Goal: Task Accomplishment & Management: Complete application form

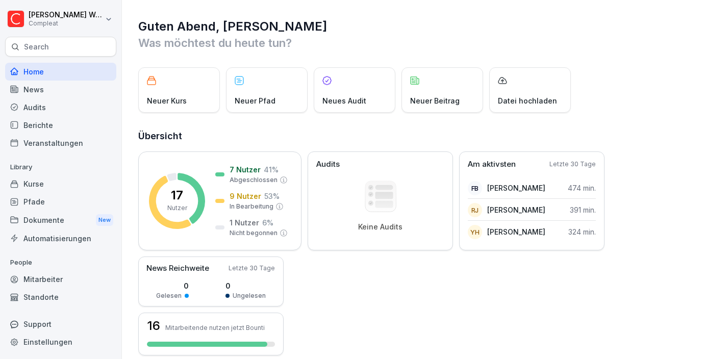
click at [44, 287] on div "Mitarbeiter" at bounding box center [60, 279] width 111 height 18
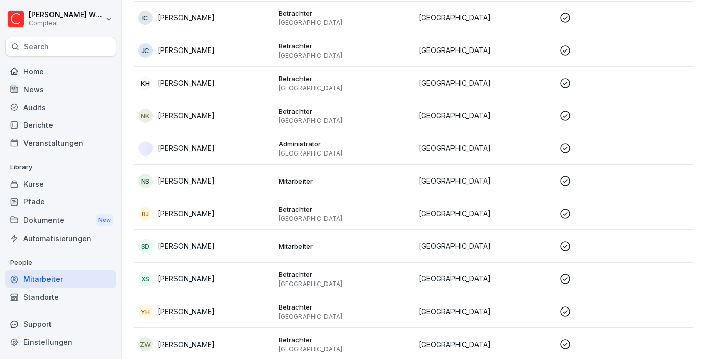
scroll to position [308, 0]
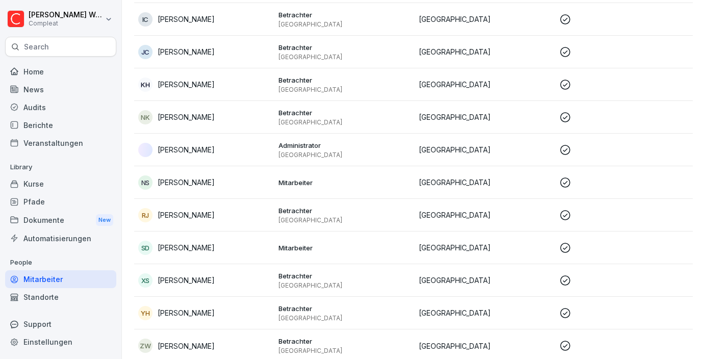
click at [307, 248] on p "Mitarbeiter" at bounding box center [344, 247] width 132 height 9
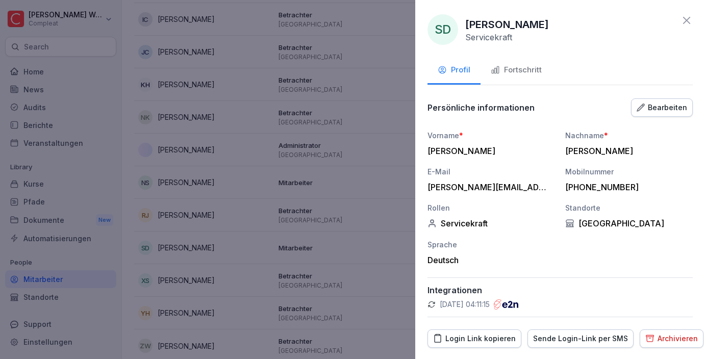
scroll to position [28, 0]
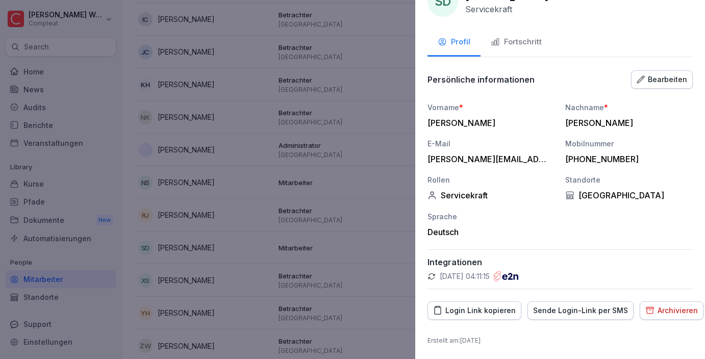
click at [644, 77] on icon "button" at bounding box center [640, 78] width 7 height 7
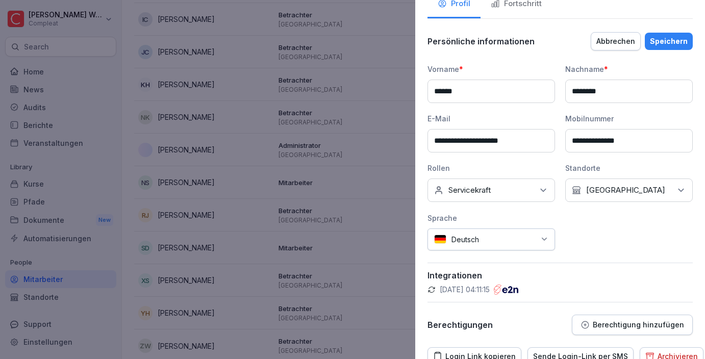
scroll to position [112, 0]
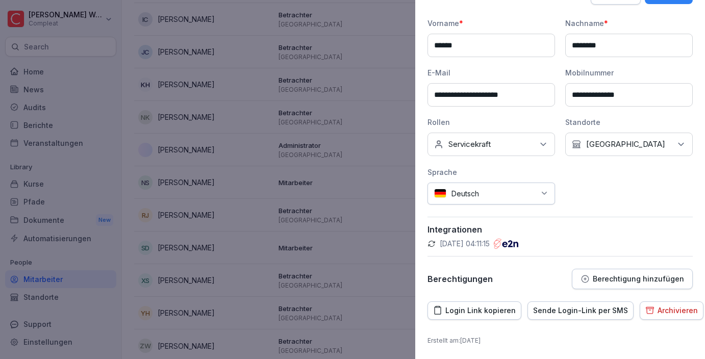
click at [621, 281] on p "Berechtigung hinzufügen" at bounding box center [638, 279] width 91 height 8
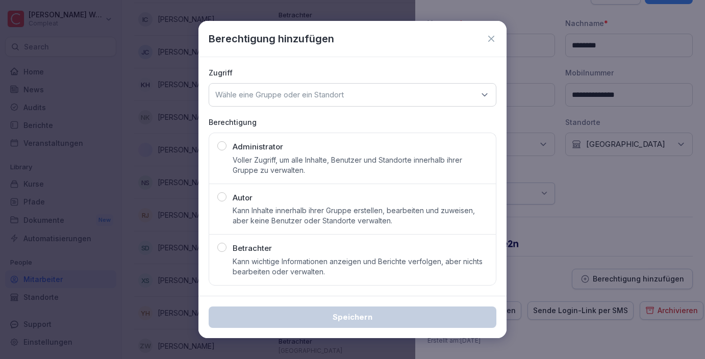
click at [223, 253] on div "Betrachter Kann wichtige Informationen anzeigen und Berichte verfolgen, aber ni…" at bounding box center [352, 260] width 270 height 34
click at [382, 91] on div "Wähle eine Gruppe oder ein Standort" at bounding box center [353, 94] width 288 height 23
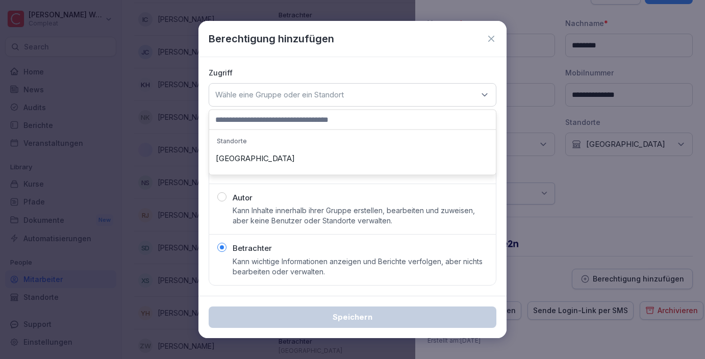
click at [280, 163] on div "[GEOGRAPHIC_DATA]" at bounding box center [352, 158] width 281 height 19
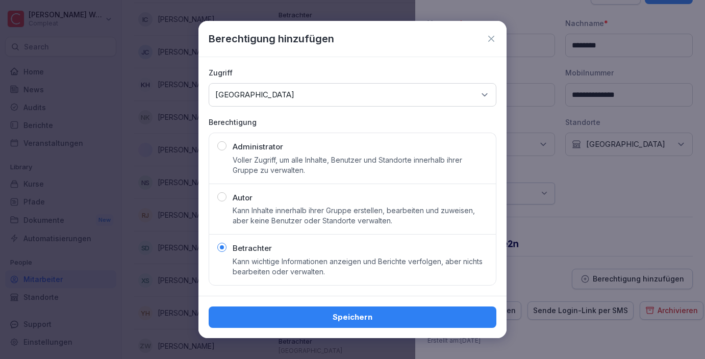
click at [299, 314] on div "Speichern" at bounding box center [352, 317] width 271 height 11
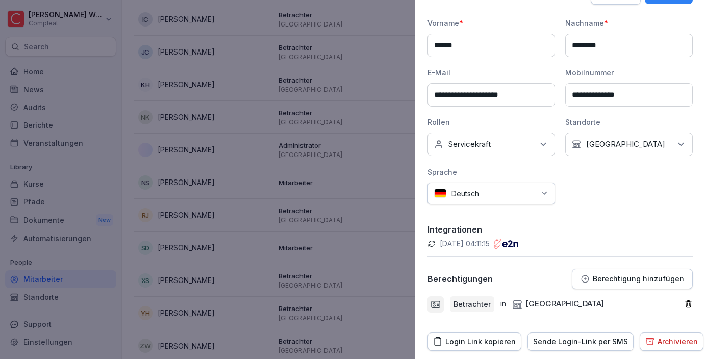
scroll to position [143, 0]
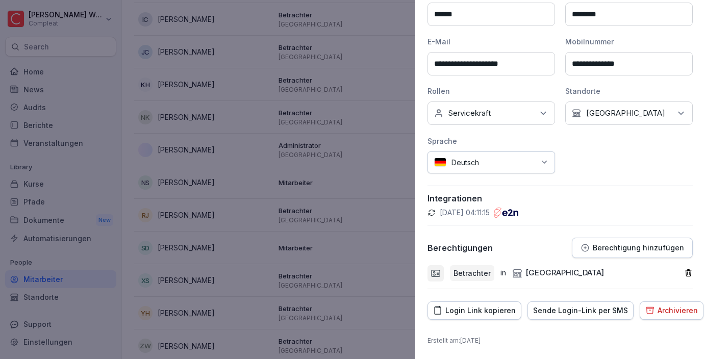
click at [385, 253] on div at bounding box center [352, 179] width 705 height 359
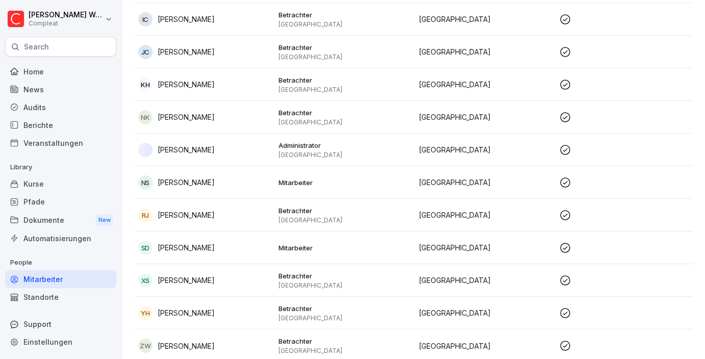
click at [310, 257] on td "Mitarbeiter" at bounding box center [344, 248] width 140 height 33
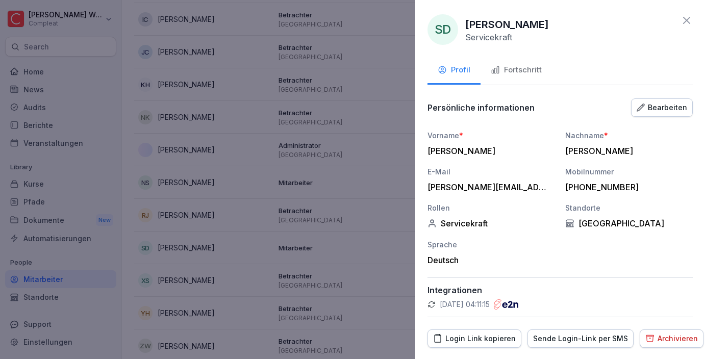
click at [663, 105] on div "Bearbeiten" at bounding box center [661, 107] width 50 height 11
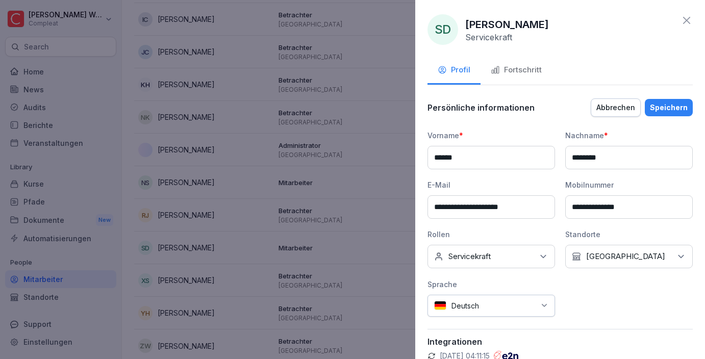
scroll to position [112, 0]
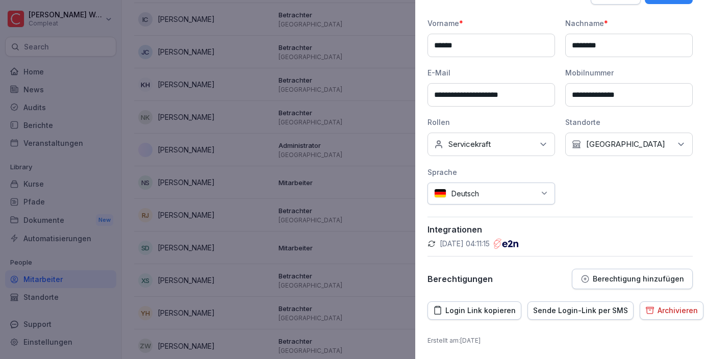
click at [621, 271] on button "Berechtigung hinzufügen" at bounding box center [632, 279] width 121 height 20
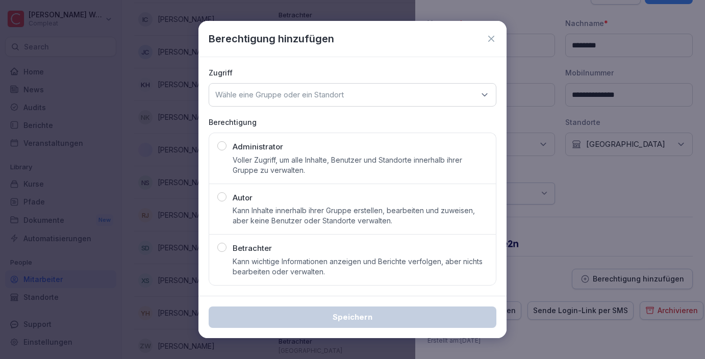
click at [224, 244] on div "button" at bounding box center [221, 247] width 9 height 9
click at [376, 99] on div "Wähle eine Gruppe oder ein Standort" at bounding box center [353, 94] width 288 height 23
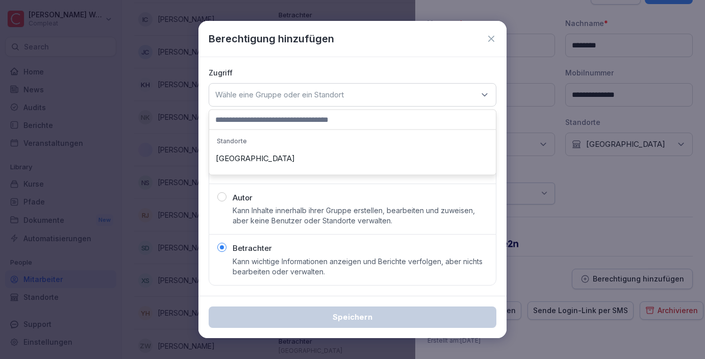
click at [235, 161] on div "[GEOGRAPHIC_DATA]" at bounding box center [352, 158] width 281 height 19
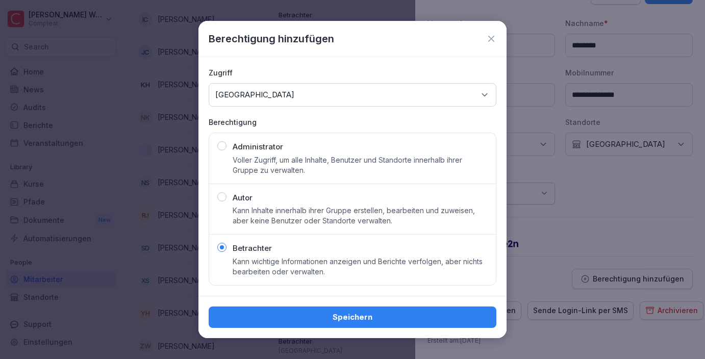
click at [270, 315] on div "Speichern" at bounding box center [352, 317] width 271 height 11
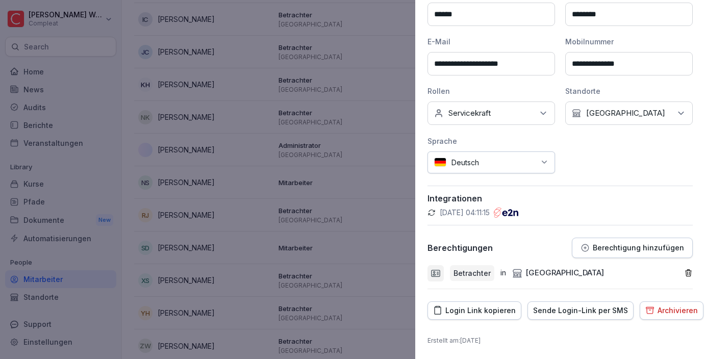
scroll to position [0, 0]
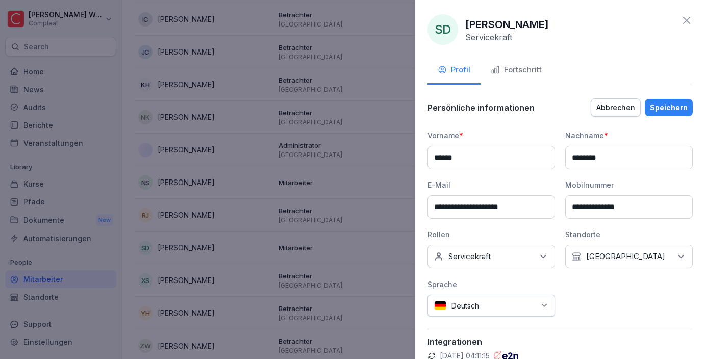
click at [671, 113] on button "Speichern" at bounding box center [669, 107] width 48 height 17
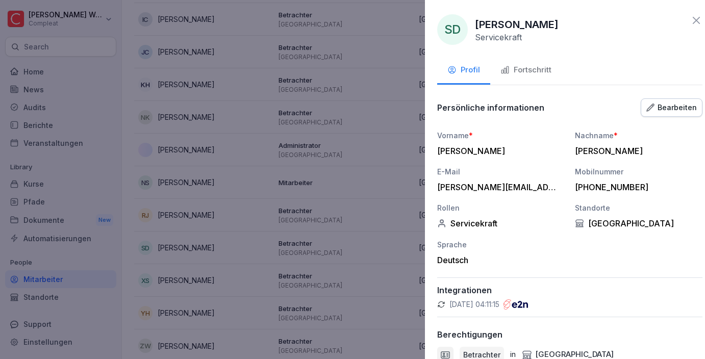
click at [295, 235] on div at bounding box center [352, 179] width 705 height 359
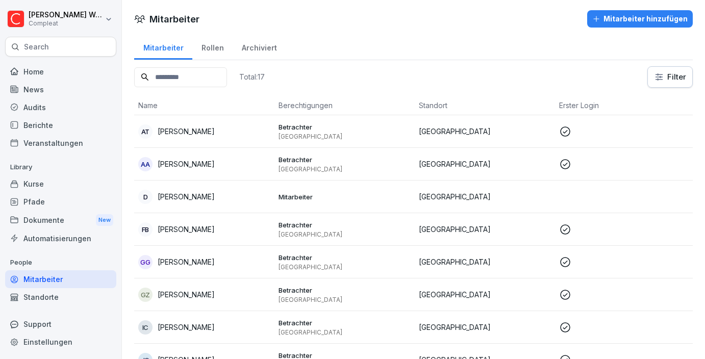
click at [637, 9] on div "Mitarbeiter Mitarbeiter hinzufügen Mitarbeiter Rollen Archiviert Total: 17 Filt…" at bounding box center [413, 339] width 583 height 678
click at [637, 10] on button "Mitarbeiter hinzufügen" at bounding box center [640, 18] width 106 height 17
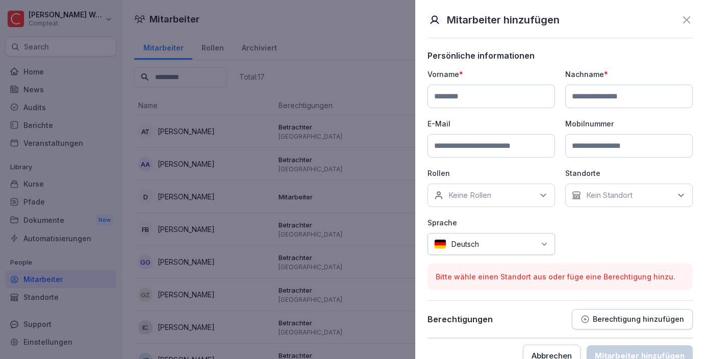
click at [453, 91] on input at bounding box center [490, 96] width 127 height 23
type input "**********"
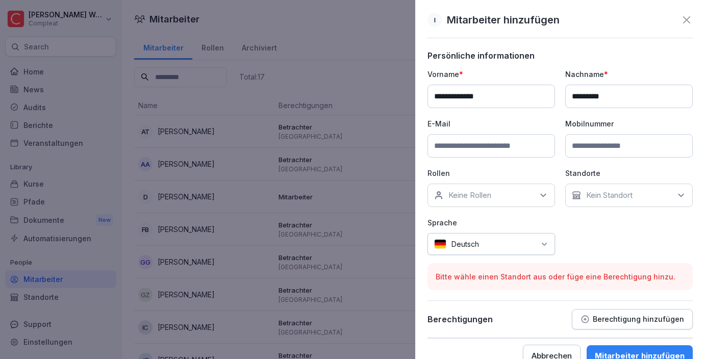
type input "********"
click at [456, 143] on input at bounding box center [490, 145] width 127 height 23
click at [471, 145] on input at bounding box center [490, 145] width 127 height 23
paste input "**********"
type input "**********"
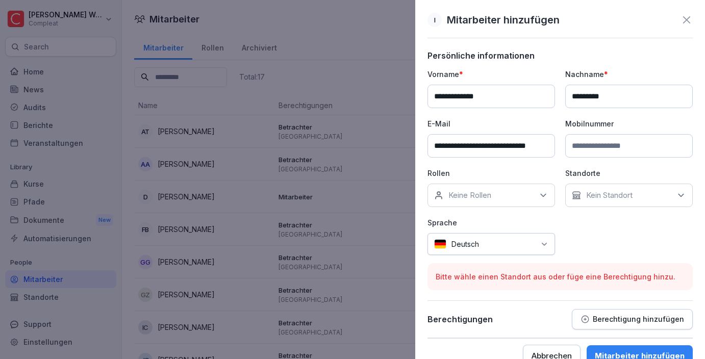
click at [591, 145] on input at bounding box center [628, 145] width 127 height 23
paste input "**********"
type input "**********"
click at [510, 187] on div "Keine Rollen" at bounding box center [490, 195] width 127 height 23
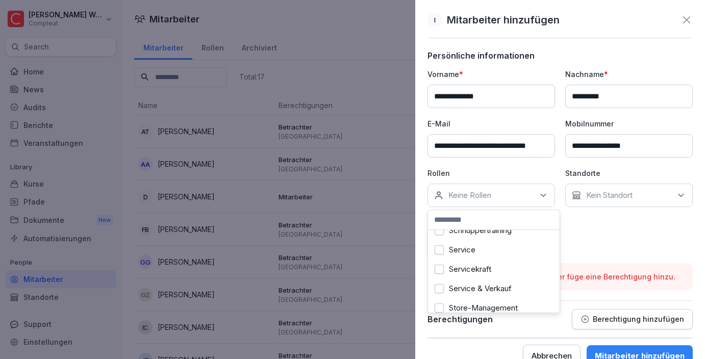
scroll to position [113, 0]
click at [438, 286] on button "Service & Verkauf" at bounding box center [438, 283] width 9 height 9
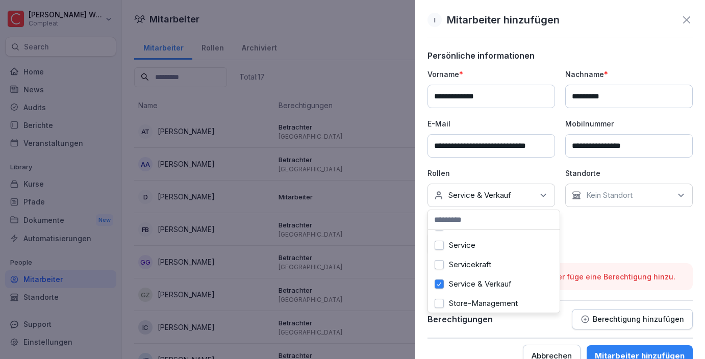
click at [438, 266] on button "Servicekraft" at bounding box center [438, 264] width 9 height 9
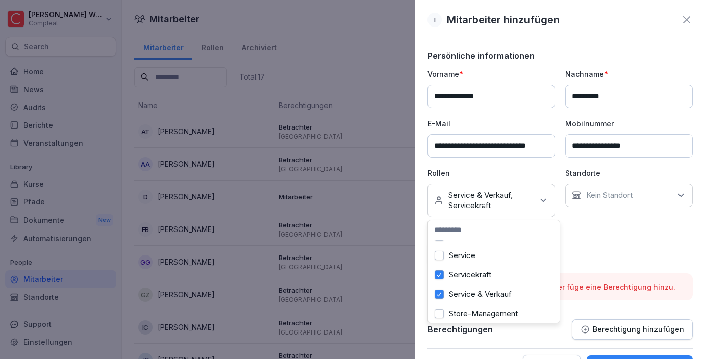
click at [621, 200] on p "Kein Standort" at bounding box center [609, 195] width 46 height 10
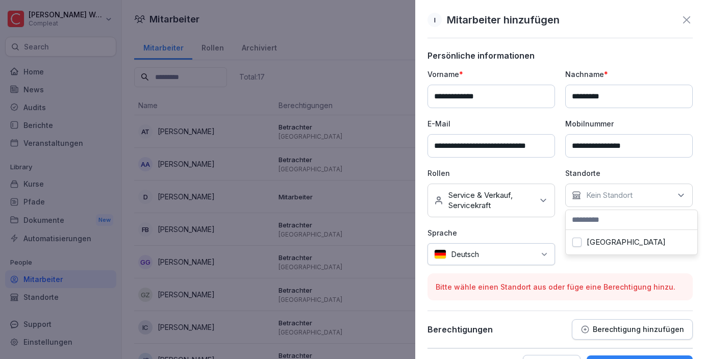
click at [570, 247] on div "[GEOGRAPHIC_DATA]" at bounding box center [631, 242] width 126 height 19
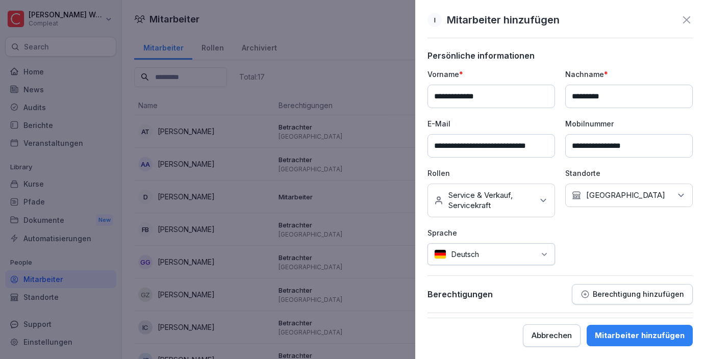
click at [598, 293] on p "Berechtigung hinzufügen" at bounding box center [638, 294] width 91 height 8
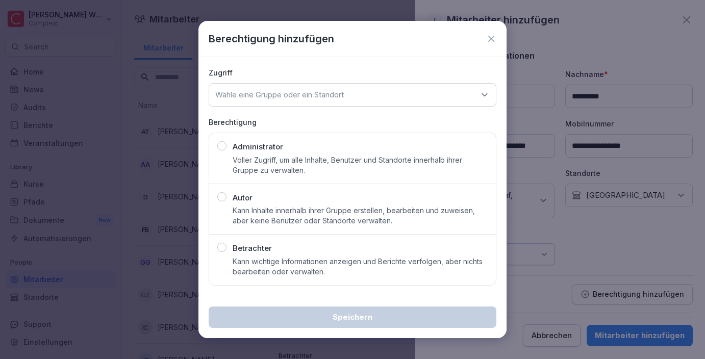
click at [223, 250] on div "button" at bounding box center [221, 247] width 9 height 9
click at [399, 95] on div "Wähle eine Gruppe oder ein Standort" at bounding box center [353, 94] width 288 height 23
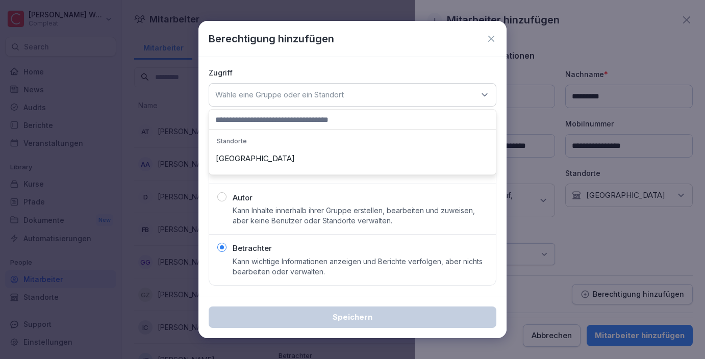
click at [258, 157] on div "[GEOGRAPHIC_DATA]" at bounding box center [352, 158] width 281 height 19
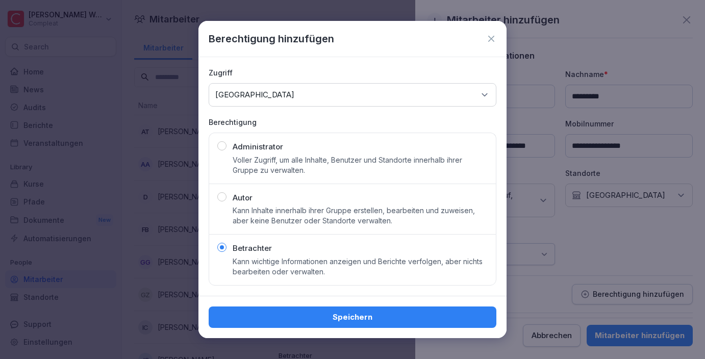
click at [337, 316] on div "Speichern" at bounding box center [352, 317] width 271 height 11
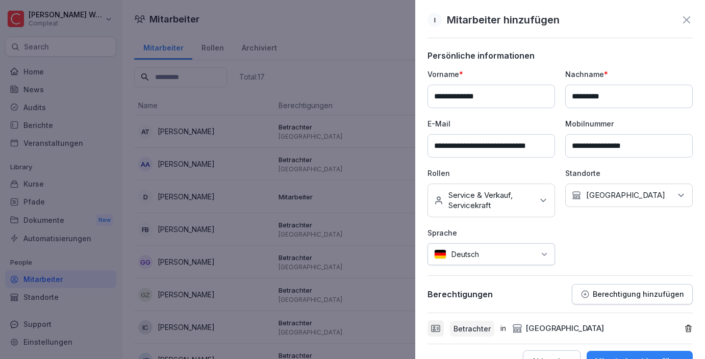
scroll to position [26, 0]
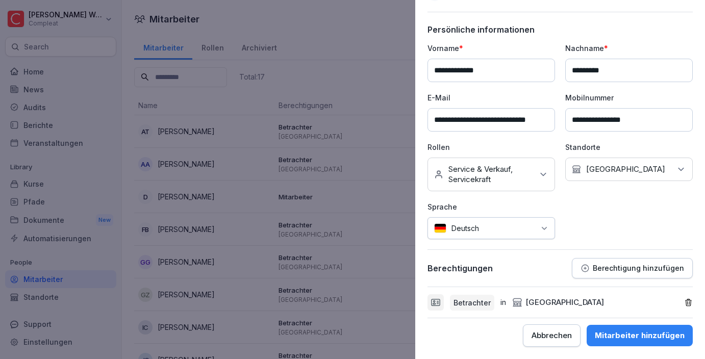
click at [619, 342] on button "Mitarbeiter hinzufügen" at bounding box center [639, 335] width 106 height 21
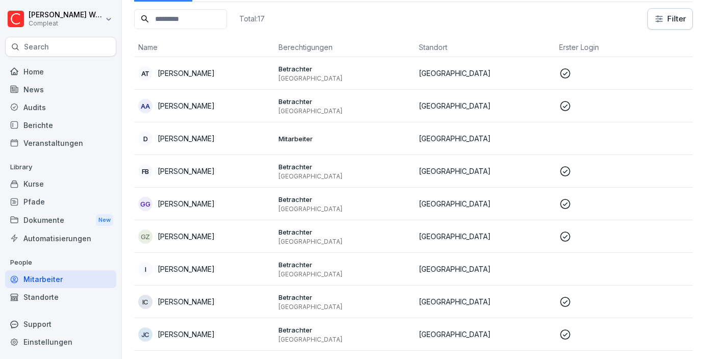
scroll to position [83, 0]
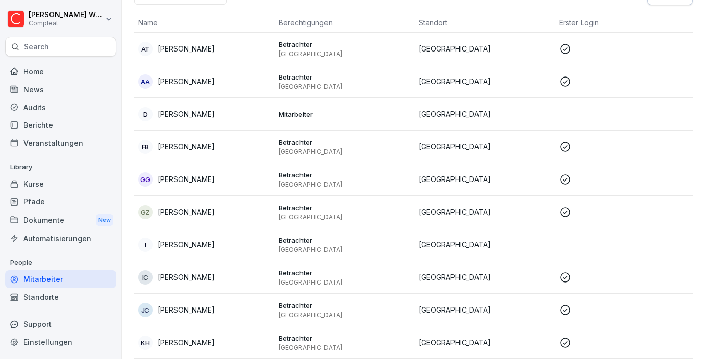
click at [302, 243] on p "Betrachter" at bounding box center [344, 240] width 132 height 9
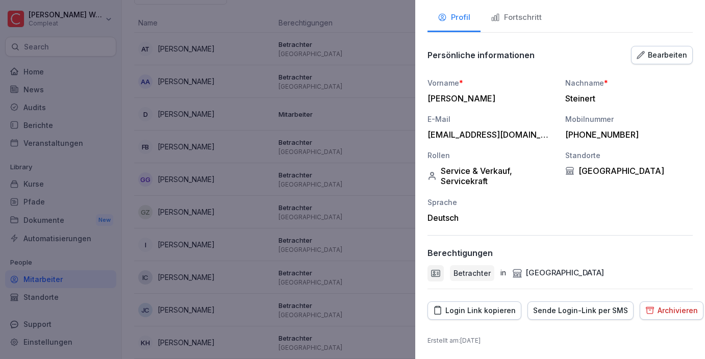
scroll to position [0, 0]
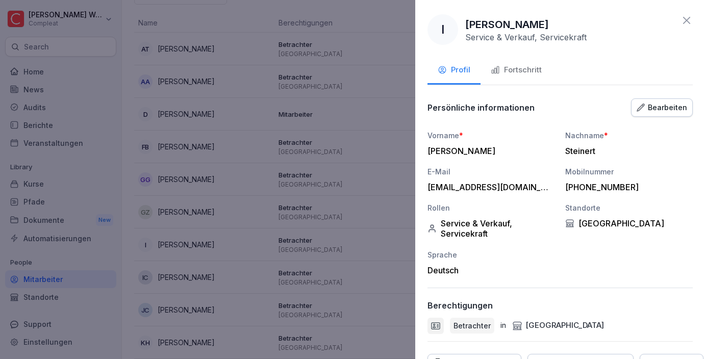
click at [688, 21] on icon at bounding box center [686, 20] width 12 height 12
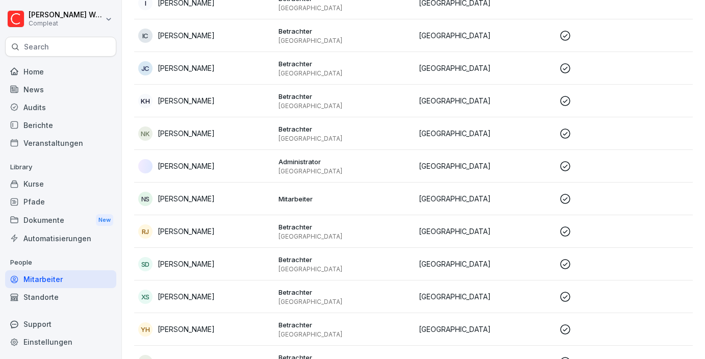
scroll to position [352, 0]
